Goal: Transaction & Acquisition: Purchase product/service

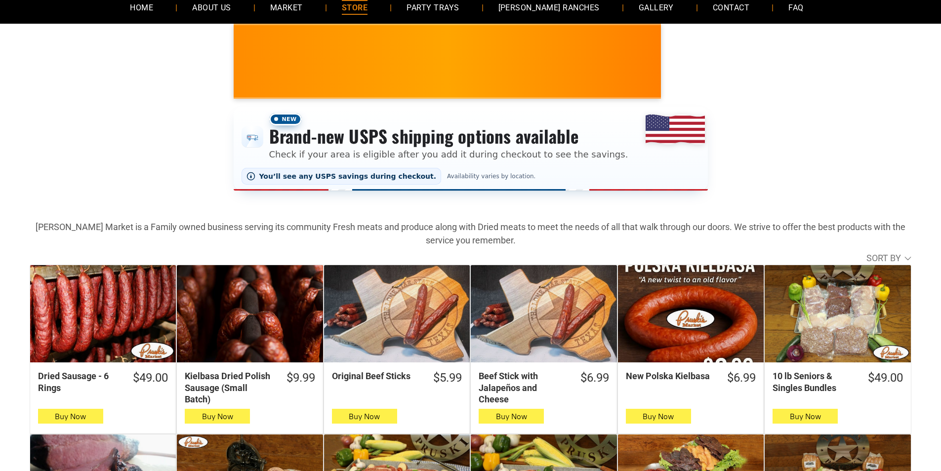
scroll to position [148, 0]
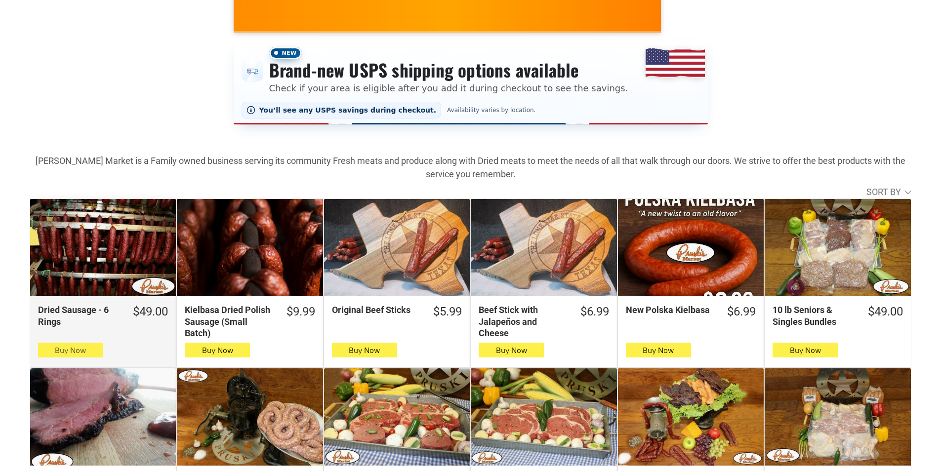
click at [84, 355] on span "Buy Now" at bounding box center [70, 350] width 31 height 9
click at [69, 350] on icon "button" at bounding box center [70, 350] width 10 height 12
click at [67, 355] on icon "button" at bounding box center [70, 350] width 10 height 12
